Goal: Information Seeking & Learning: Learn about a topic

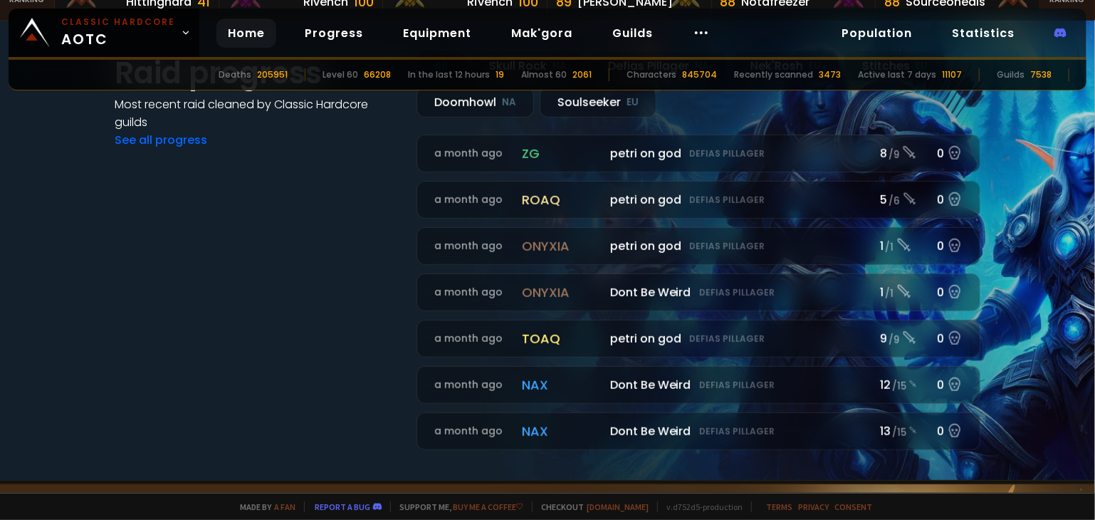
scroll to position [356, 0]
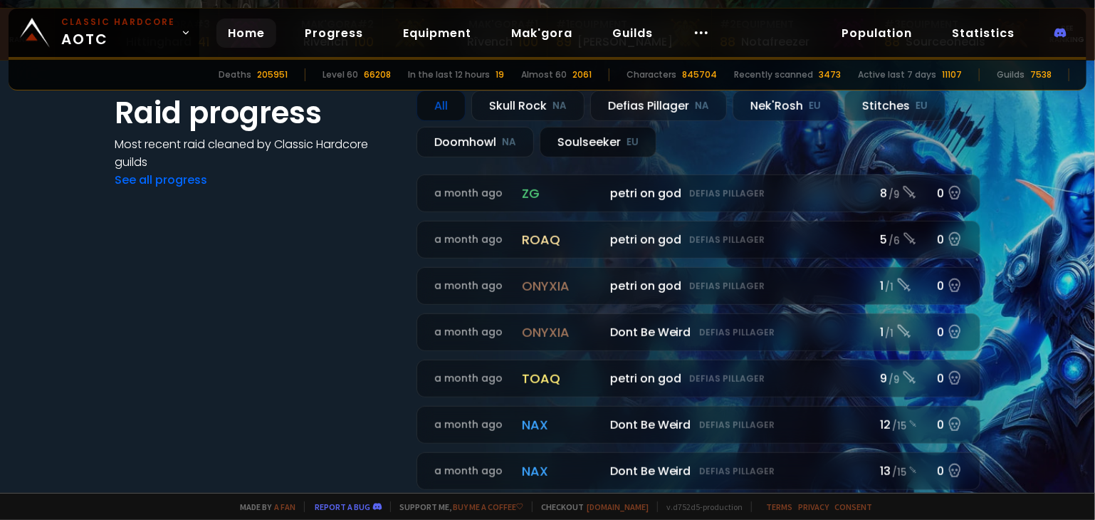
click at [601, 137] on div "Soulseeker EU" at bounding box center [598, 142] width 117 height 31
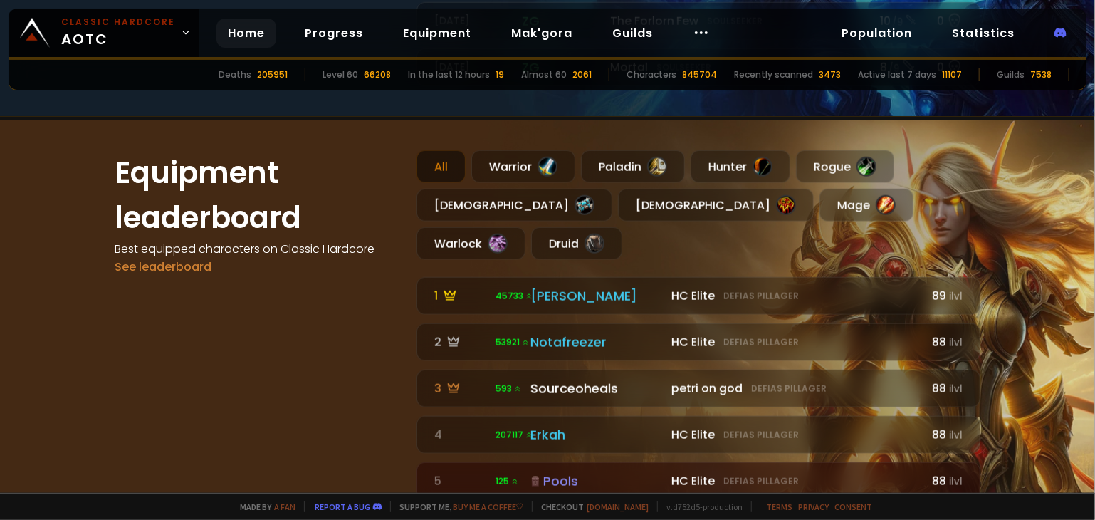
scroll to position [712, 0]
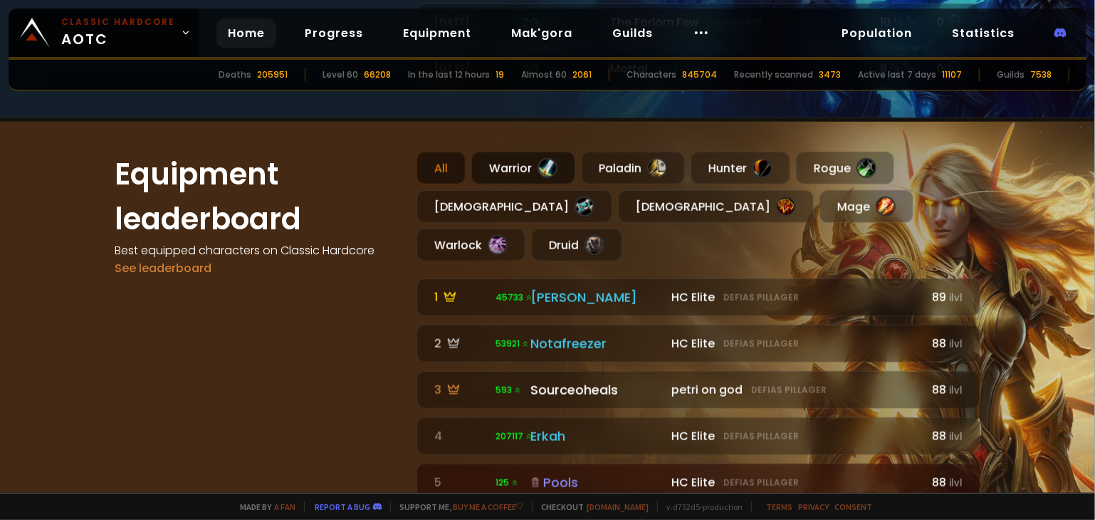
click at [524, 167] on div "Warrior" at bounding box center [523, 168] width 104 height 33
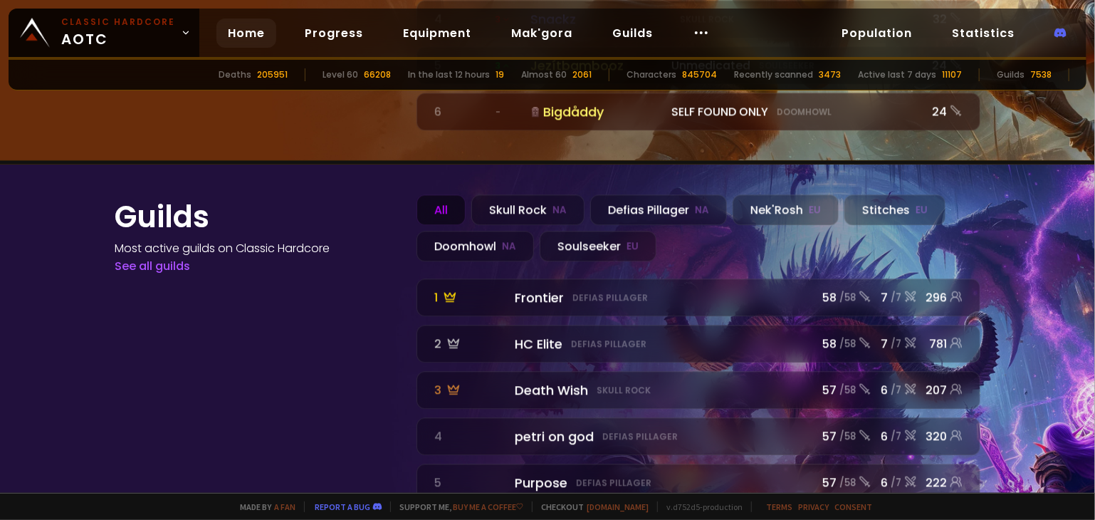
scroll to position [1562, 0]
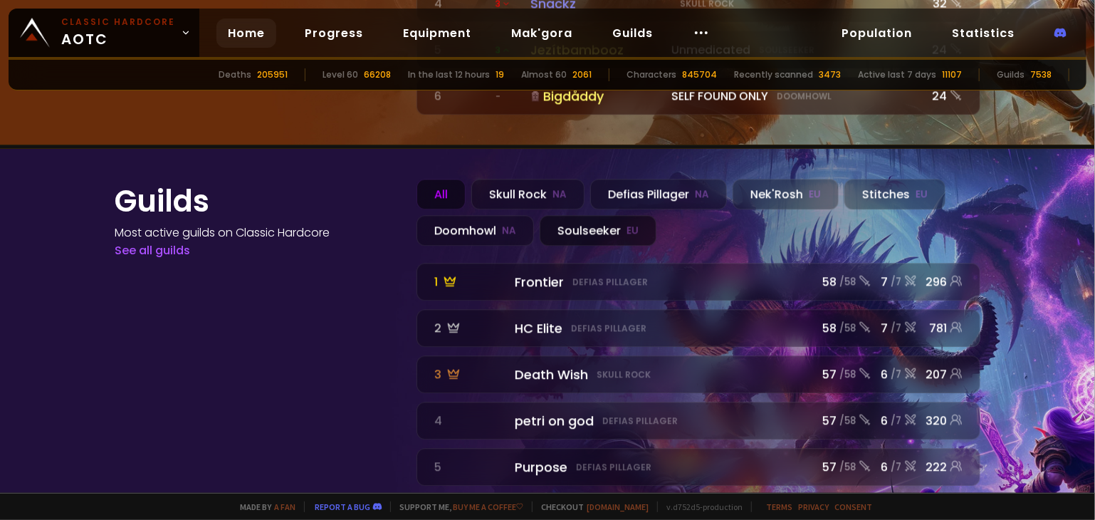
click at [582, 215] on div "Soulseeker EU" at bounding box center [598, 230] width 117 height 31
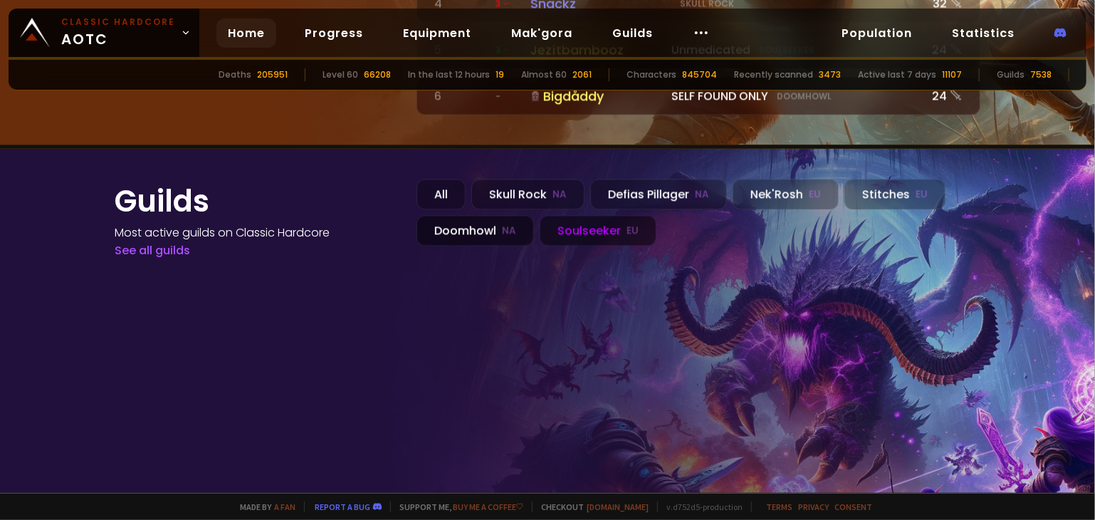
click at [461, 215] on div "Doomhowl NA" at bounding box center [474, 230] width 117 height 31
click at [508, 179] on div "Skull Rock NA" at bounding box center [527, 194] width 113 height 31
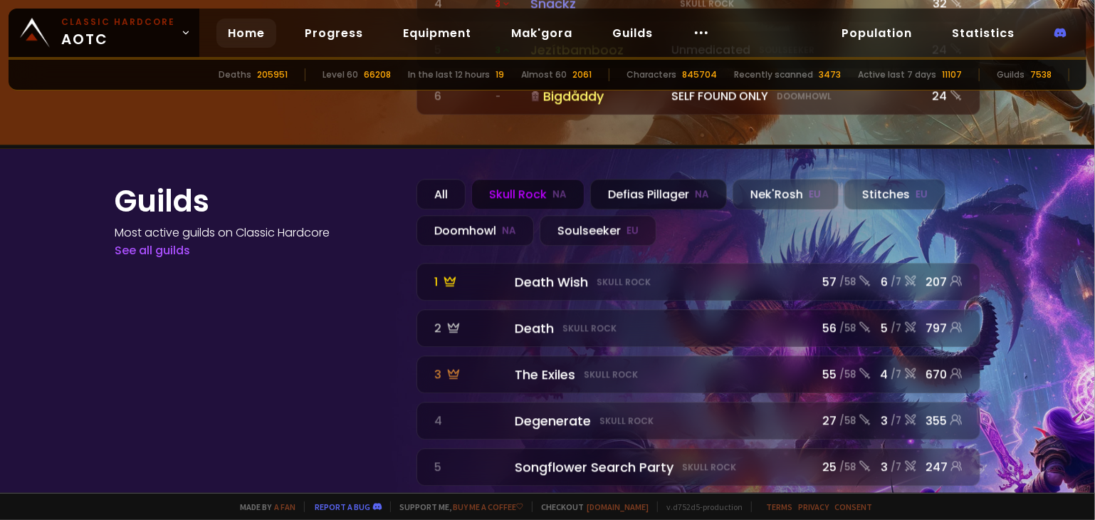
click at [616, 179] on div "Defias Pillager NA" at bounding box center [658, 194] width 137 height 31
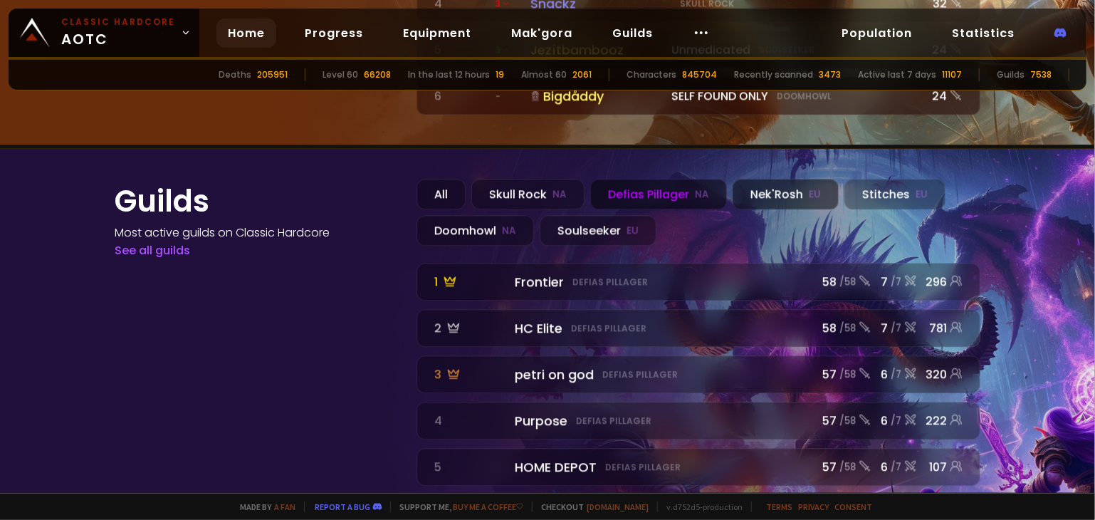
click at [744, 179] on div "Nek'Rosh EU" at bounding box center [786, 194] width 106 height 31
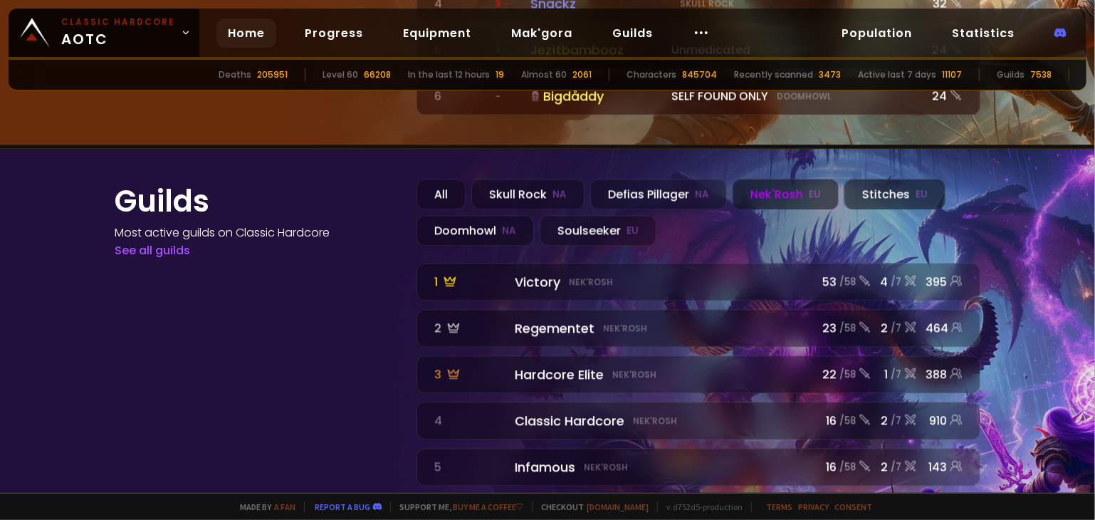
click at [854, 179] on div "Stitches EU" at bounding box center [894, 194] width 101 height 31
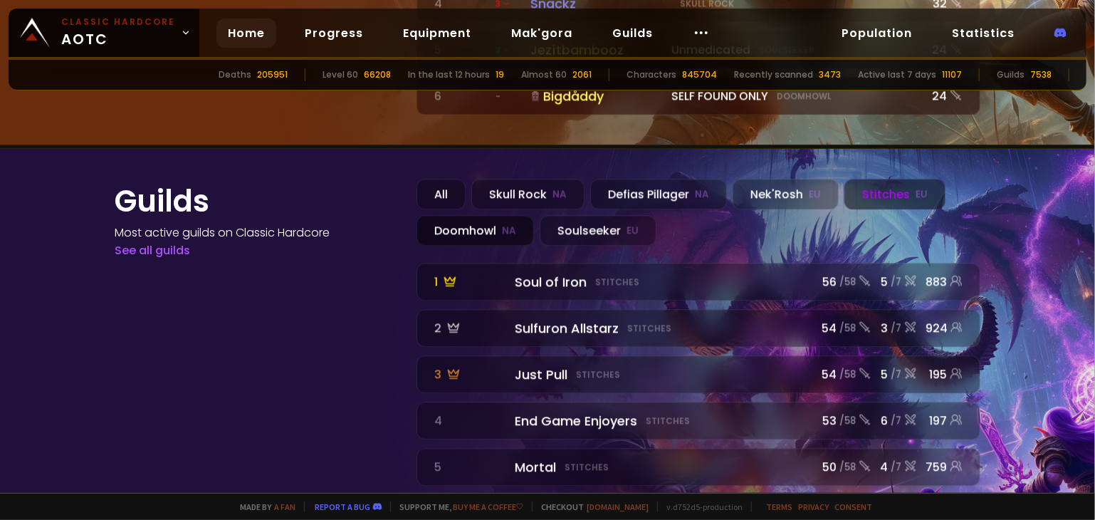
click at [471, 215] on div "Doomhowl NA" at bounding box center [474, 230] width 117 height 31
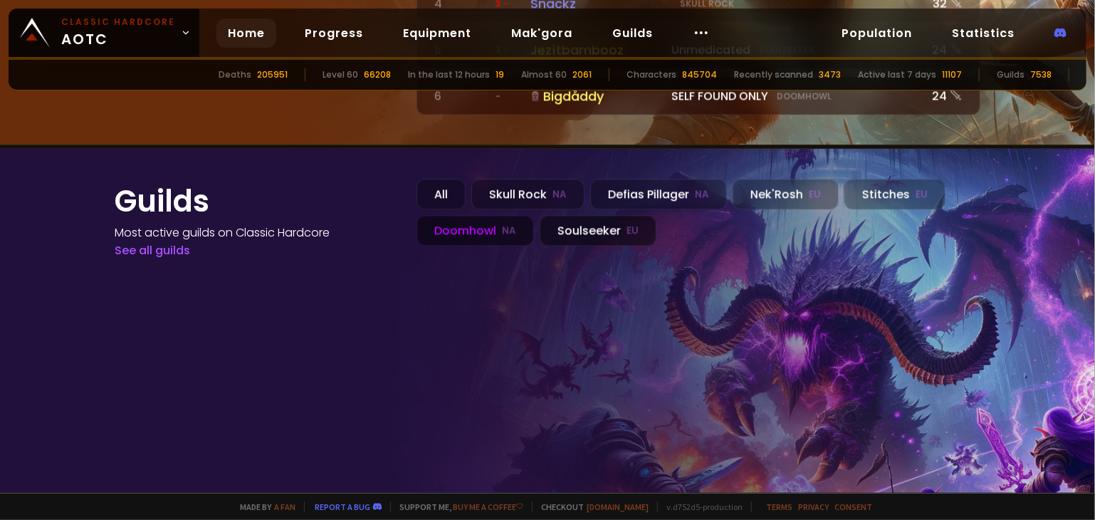
click at [595, 215] on div "Soulseeker EU" at bounding box center [598, 230] width 117 height 31
click at [350, 266] on div "Guilds Most active guilds on Classic Hardcore See all guilds" at bounding box center [257, 344] width 285 height 330
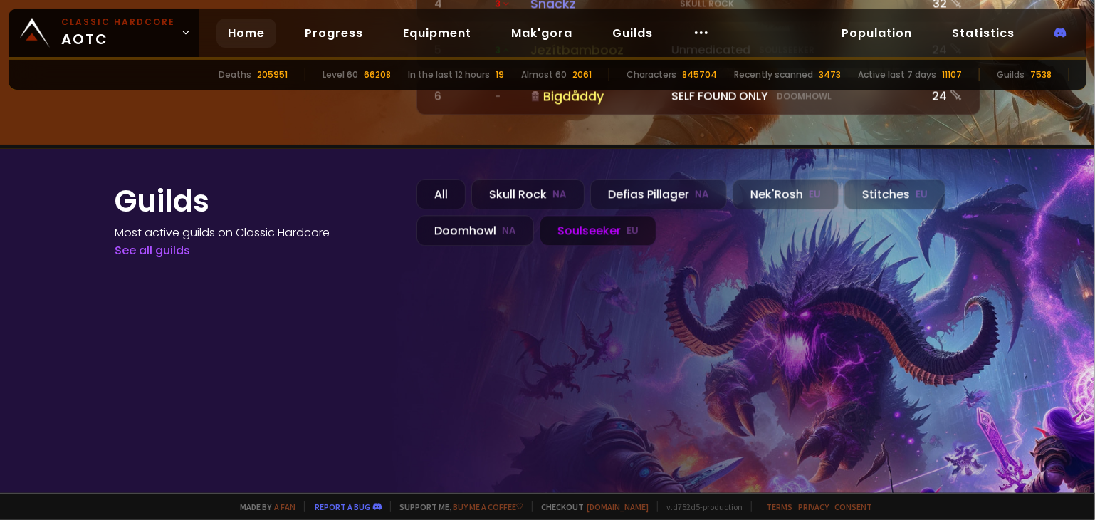
click at [350, 266] on div "Guilds Most active guilds on Classic Hardcore See all guilds" at bounding box center [257, 344] width 285 height 330
click at [179, 242] on link "See all guilds" at bounding box center [152, 250] width 75 height 16
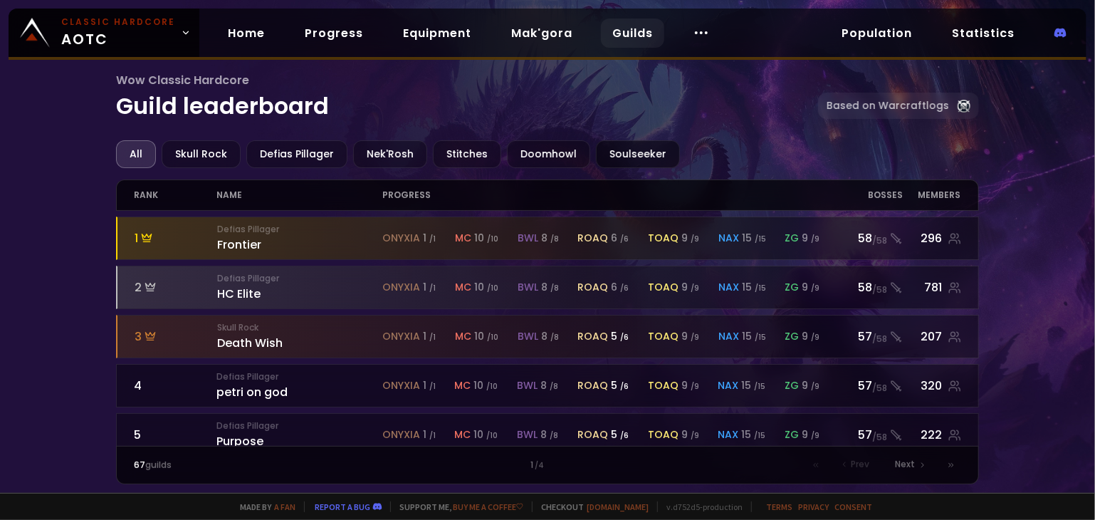
click at [610, 157] on div "Soulseeker" at bounding box center [638, 154] width 84 height 28
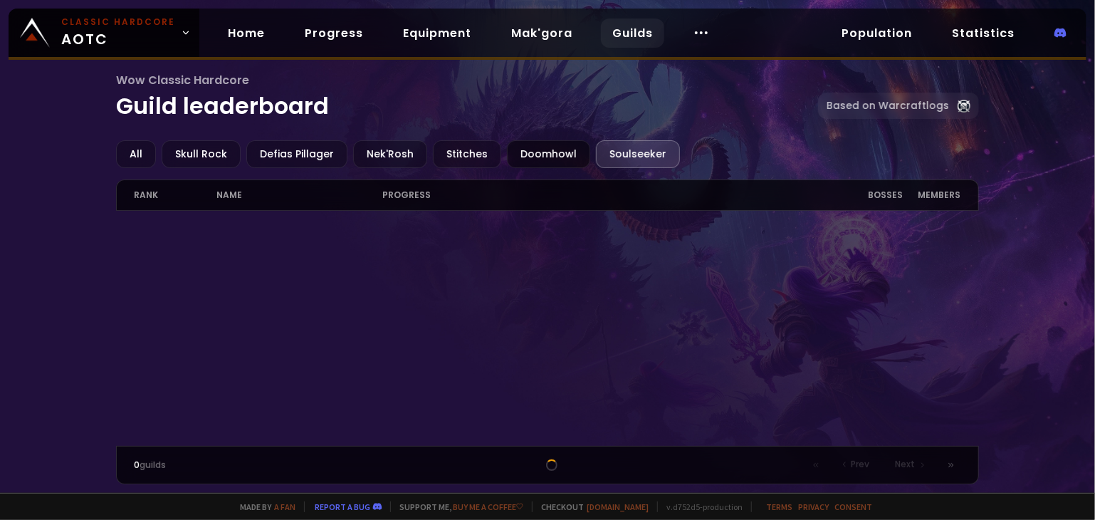
click at [541, 160] on div "Doomhowl" at bounding box center [548, 154] width 83 height 28
click at [487, 152] on div "Stitches" at bounding box center [467, 154] width 68 height 28
click at [402, 158] on div "Nek'Rosh" at bounding box center [390, 154] width 74 height 28
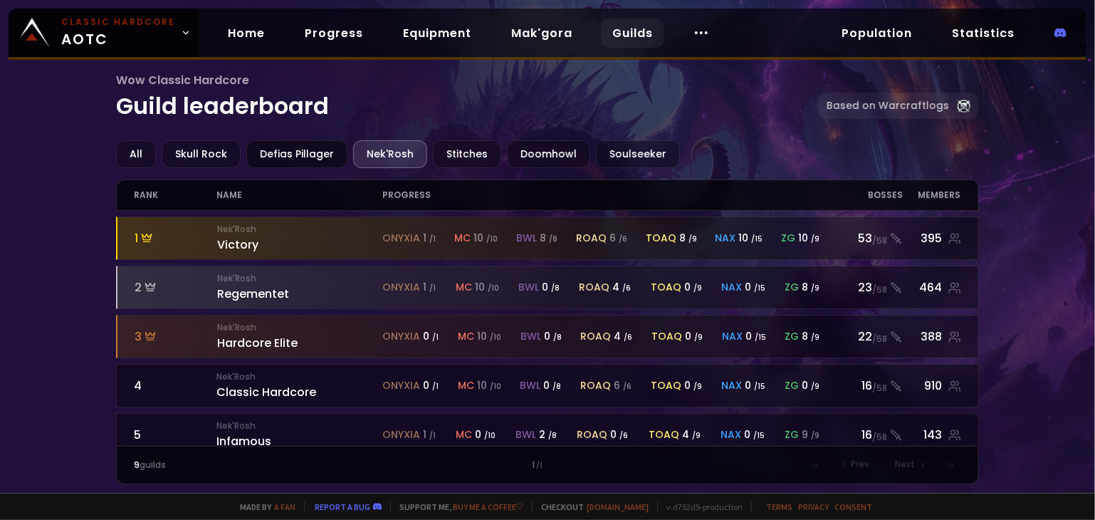
click at [285, 154] on div "Defias Pillager" at bounding box center [296, 154] width 101 height 28
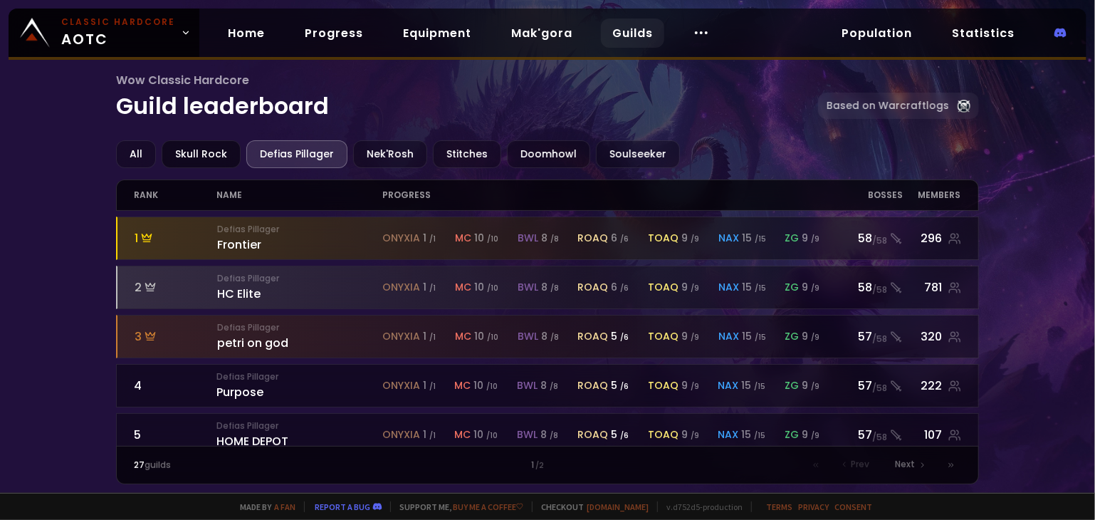
click at [199, 160] on div "Skull Rock" at bounding box center [201, 154] width 79 height 28
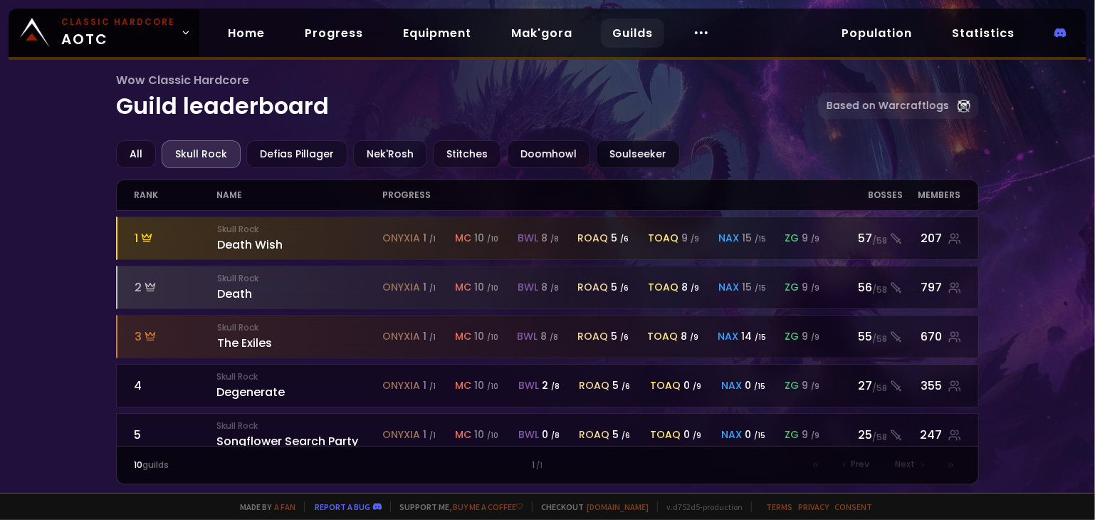
click at [616, 152] on div "Soulseeker" at bounding box center [638, 154] width 84 height 28
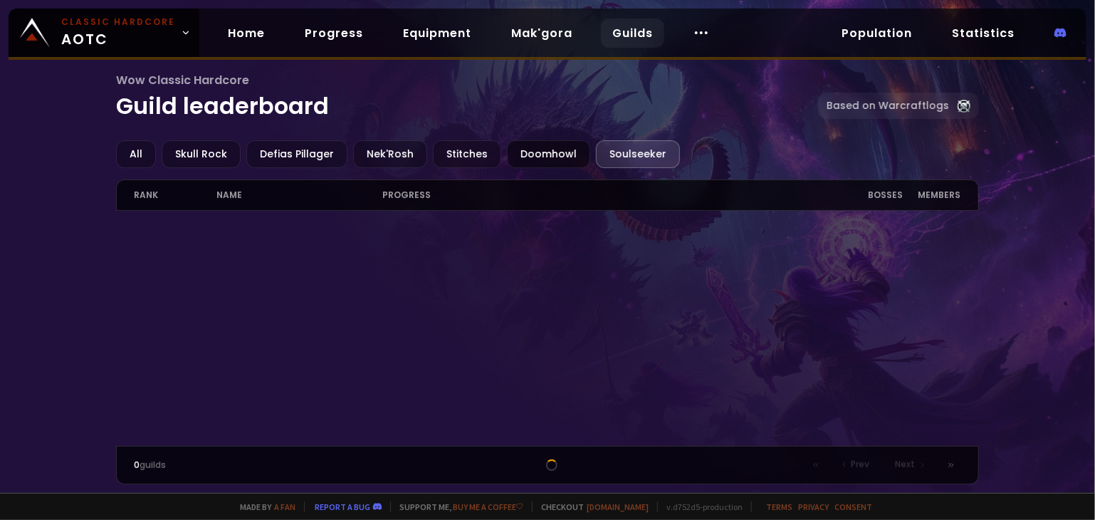
click at [550, 156] on div "Doomhowl" at bounding box center [548, 154] width 83 height 28
click at [477, 160] on div "Stitches" at bounding box center [467, 154] width 68 height 28
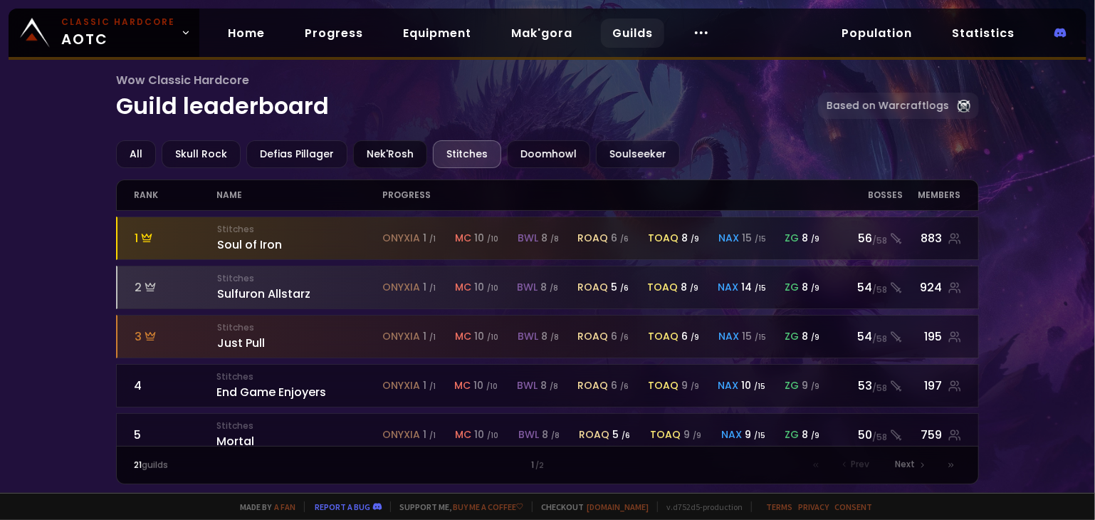
click at [399, 156] on div "Nek'Rosh" at bounding box center [390, 154] width 74 height 28
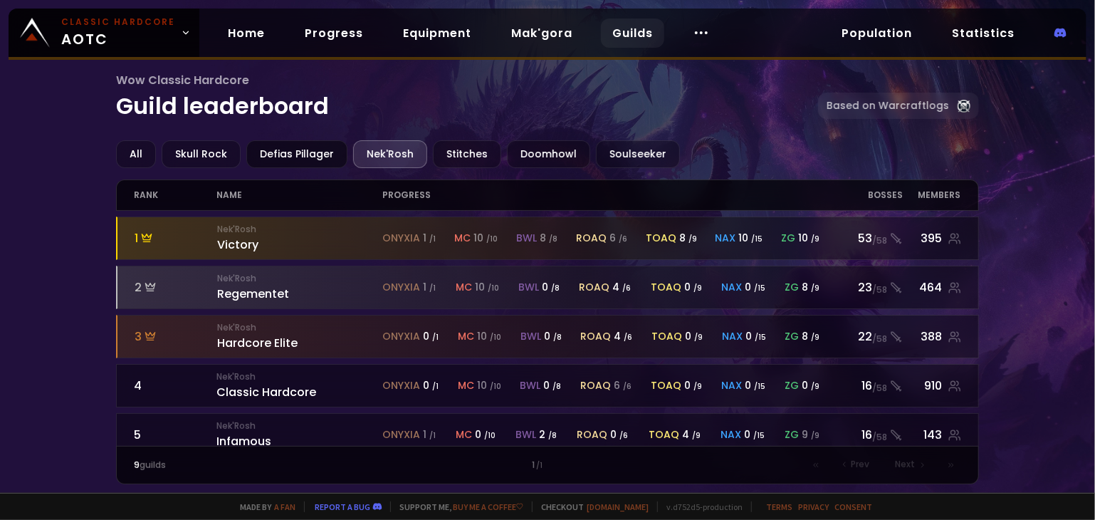
click at [295, 157] on div "Defias Pillager" at bounding box center [296, 154] width 101 height 28
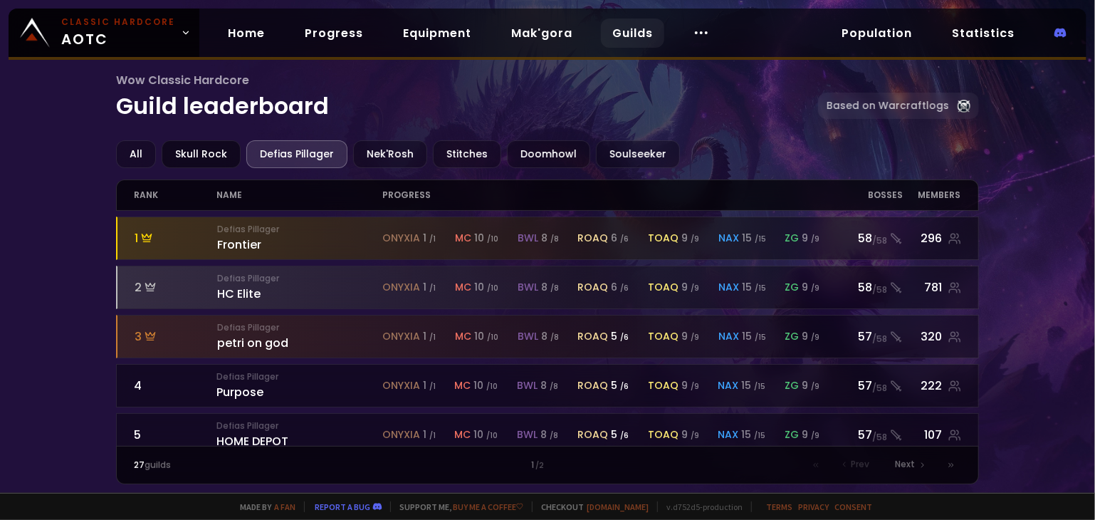
click at [214, 157] on div "Skull Rock" at bounding box center [201, 154] width 79 height 28
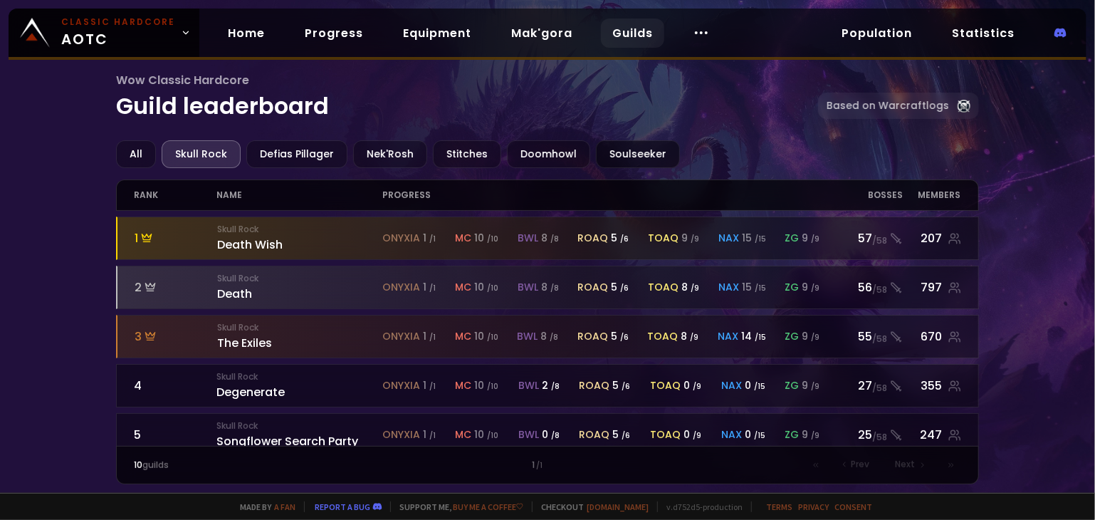
click at [609, 158] on div "Soulseeker" at bounding box center [638, 154] width 84 height 28
